Goal: Information Seeking & Learning: Learn about a topic

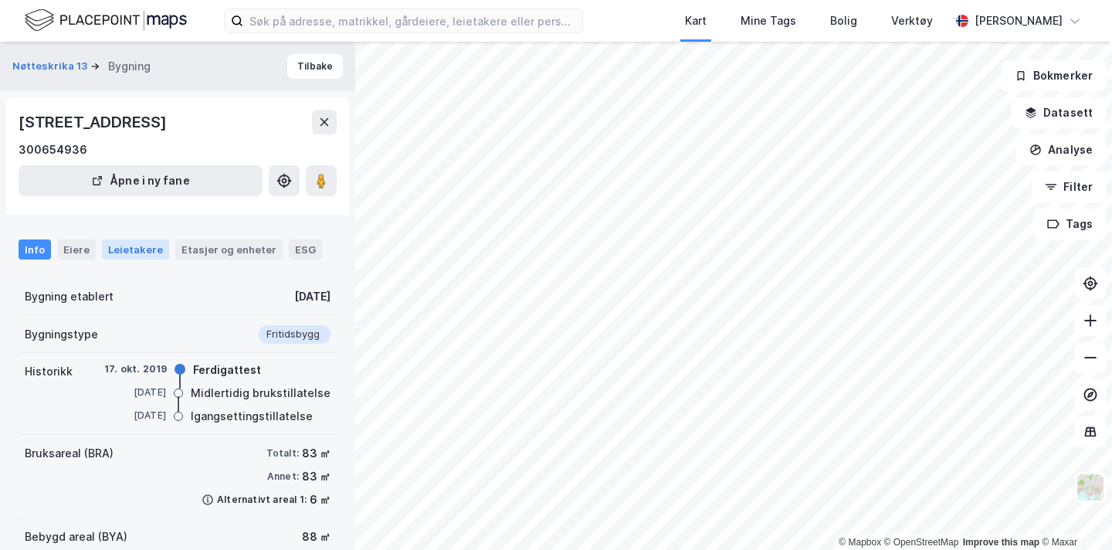
click at [141, 256] on div "Leietakere" at bounding box center [135, 249] width 67 height 20
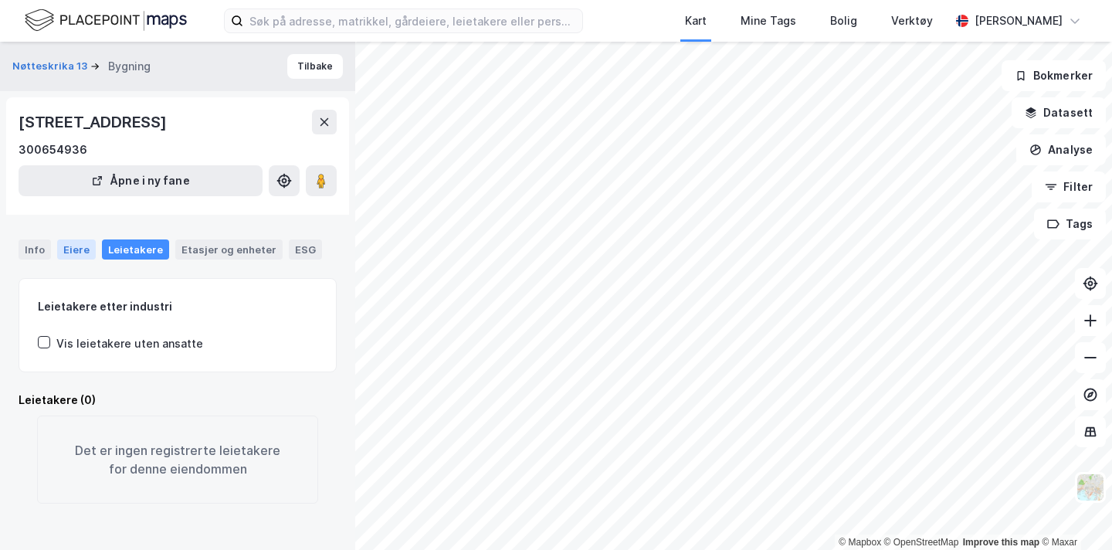
click at [80, 251] on div "Eiere" at bounding box center [76, 249] width 39 height 20
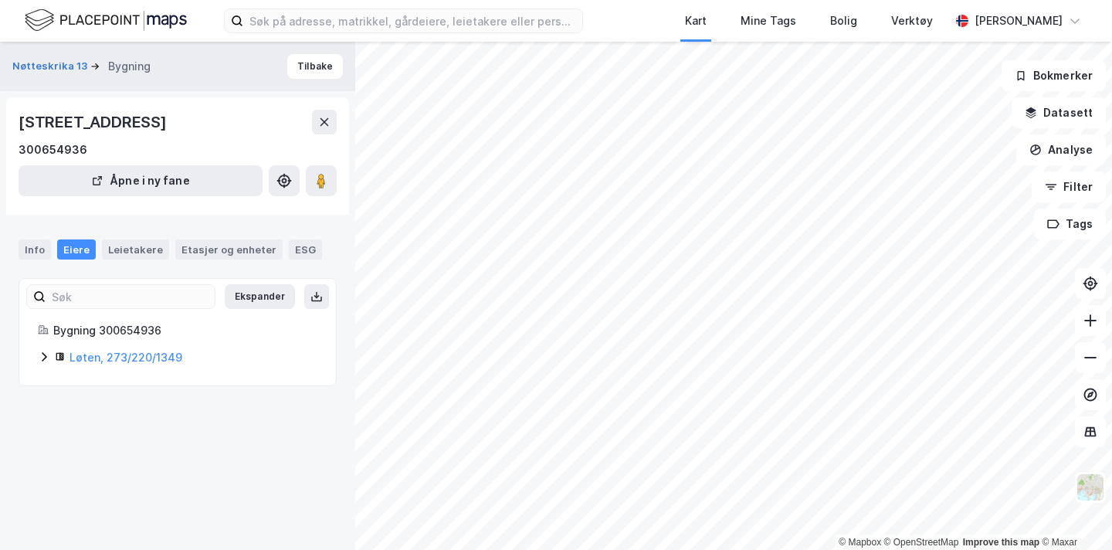
click at [47, 358] on icon at bounding box center [44, 357] width 12 height 12
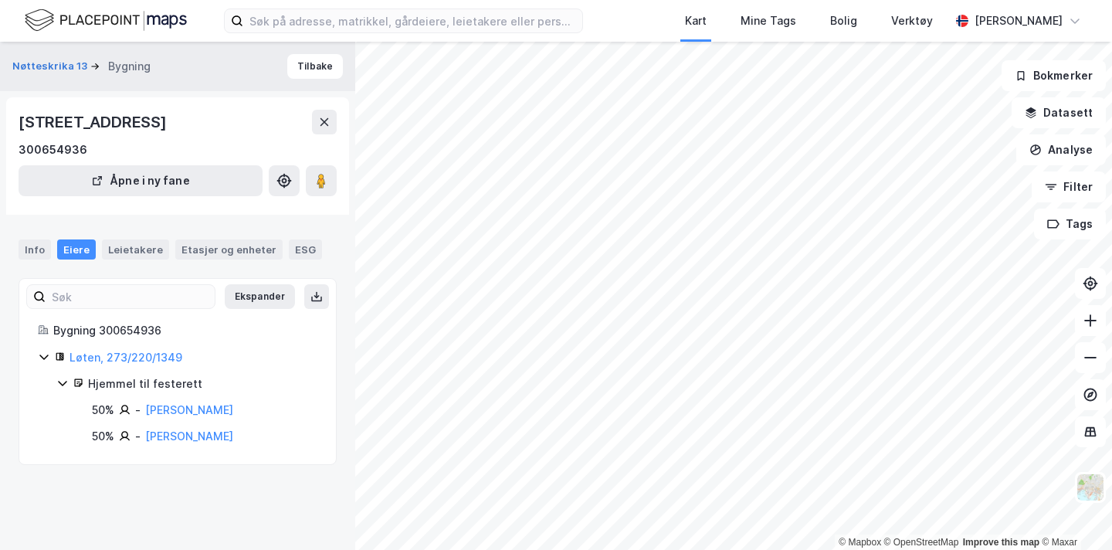
click at [47, 358] on icon at bounding box center [44, 357] width 12 height 12
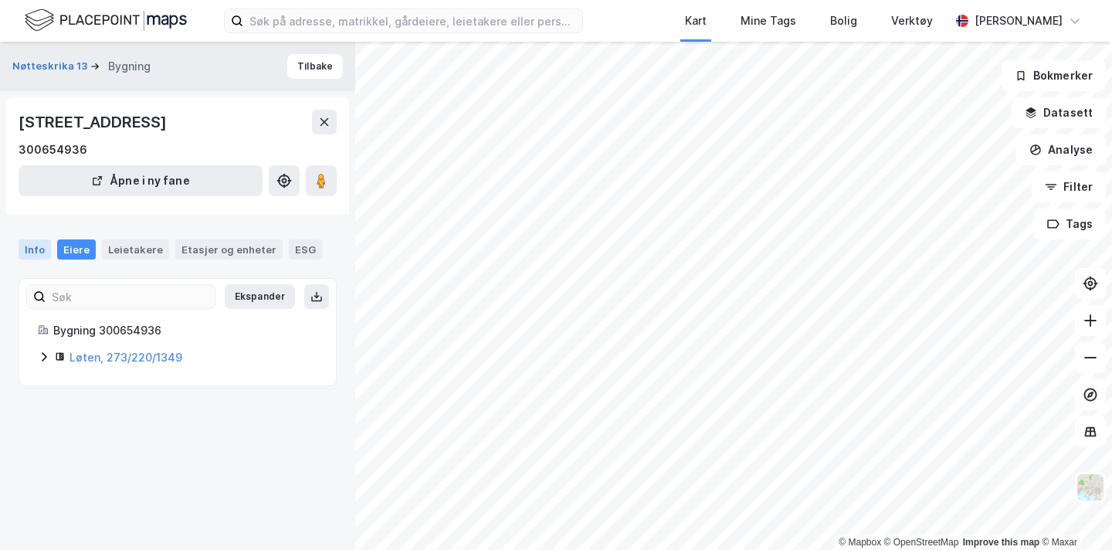
click at [36, 241] on div "Info" at bounding box center [35, 249] width 32 height 20
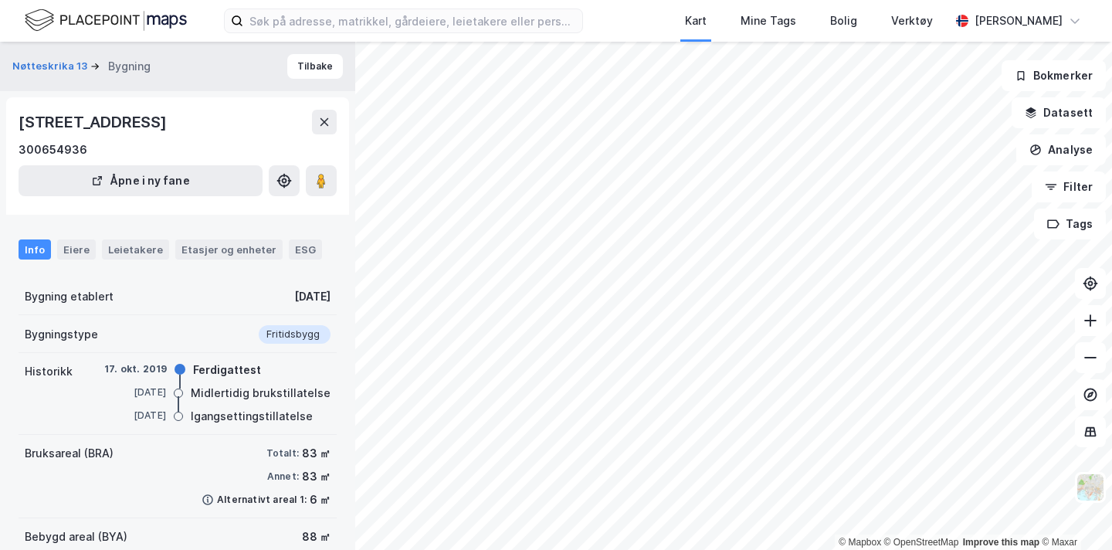
scroll to position [5, 0]
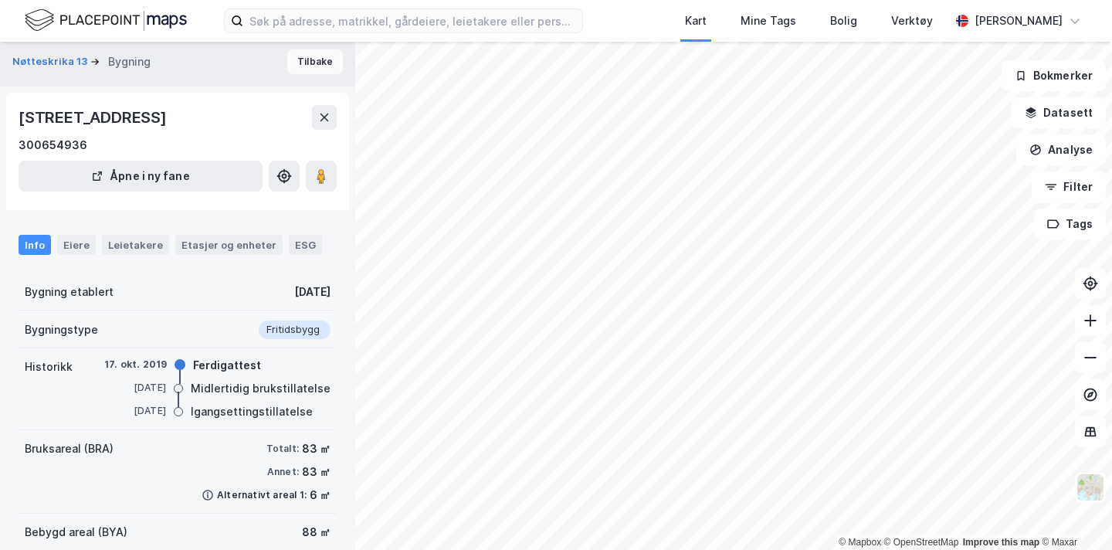
click at [314, 70] on button "Tilbake" at bounding box center [315, 61] width 56 height 25
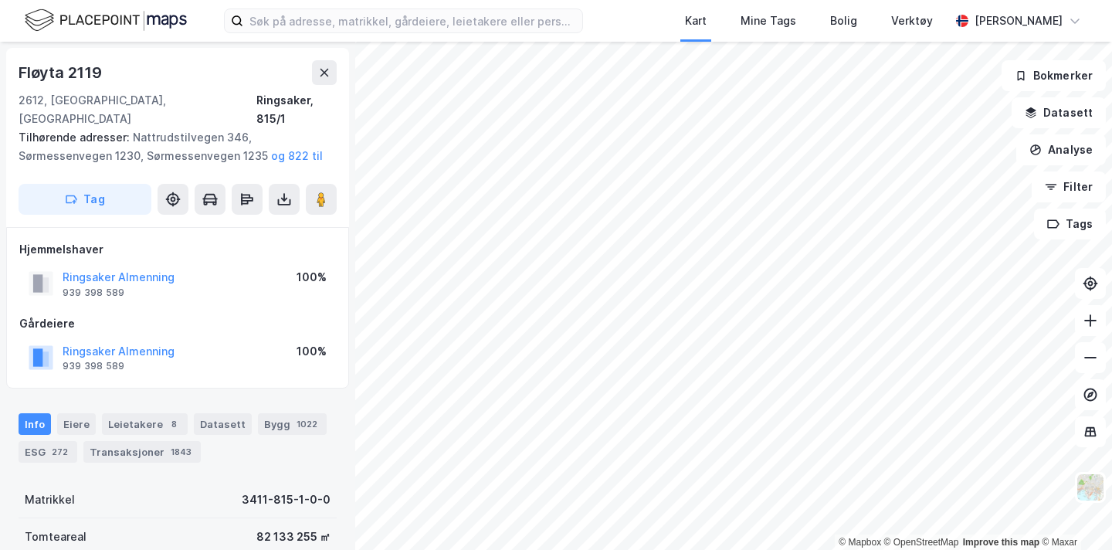
scroll to position [5, 0]
